Goal: Check status: Check status

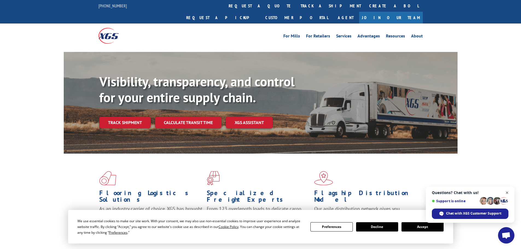
click at [505, 193] on span "Close chat" at bounding box center [507, 193] width 7 height 7
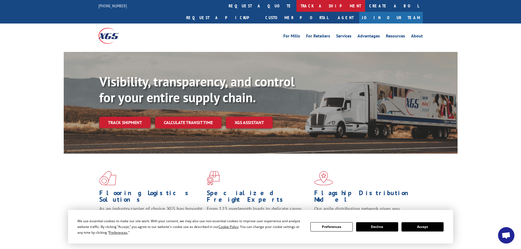
click at [296, 6] on link "track a shipment" at bounding box center [330, 6] width 69 height 12
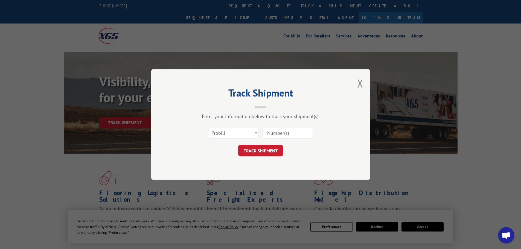
click at [278, 133] on input at bounding box center [288, 132] width 50 height 11
paste input "17613980"
type input "17613980"
click at [261, 151] on button "TRACK SHIPMENT" at bounding box center [260, 150] width 45 height 11
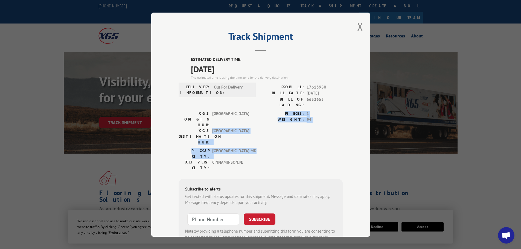
drag, startPoint x: 320, startPoint y: 130, endPoint x: 185, endPoint y: 117, distance: 135.7
click at [179, 118] on div "ESTIMATED DELIVERY TIME: [DATE] The estimated time is using the time zone for t…" at bounding box center [261, 155] width 164 height 197
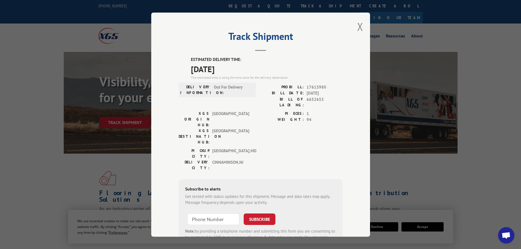
click at [257, 148] on div "PICKUP CITY: [GEOGRAPHIC_DATA] , MD DELIVERY CITY: [GEOGRAPHIC_DATA] , [GEOGRAP…" at bounding box center [261, 161] width 164 height 26
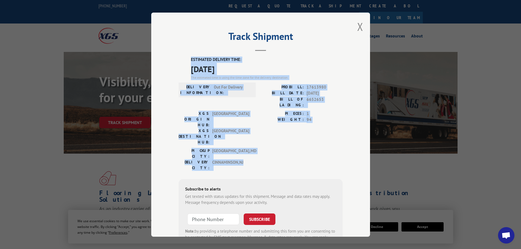
drag, startPoint x: 252, startPoint y: 138, endPoint x: 177, endPoint y: 59, distance: 108.5
click at [179, 59] on div "ESTIMATED DELIVERY TIME: [DATE] The estimated time is using the time zone for t…" at bounding box center [261, 155] width 164 height 197
copy div "ESTIMATED DELIVERY TIME: [DATE] The estimated time is using the time zone for t…"
click at [360, 28] on button "Close modal" at bounding box center [360, 26] width 6 height 14
